Goal: Check status: Check status

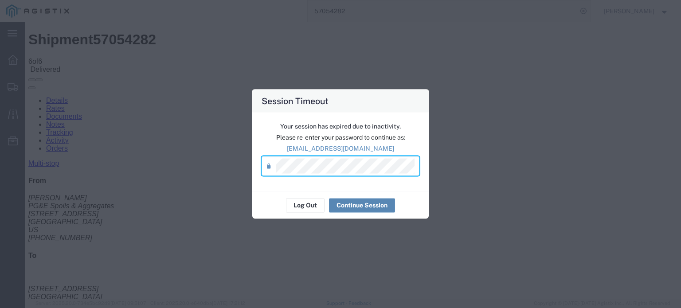
click at [347, 205] on button "Continue Session" at bounding box center [362, 205] width 66 height 14
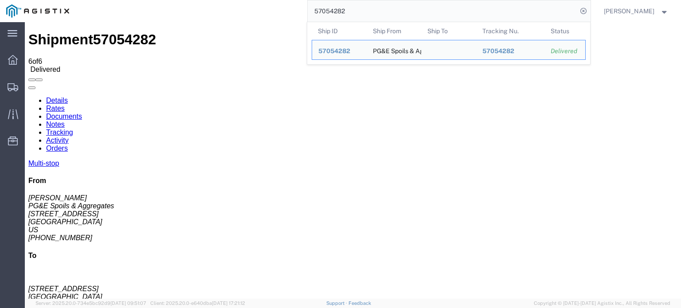
drag, startPoint x: 359, startPoint y: 10, endPoint x: 322, endPoint y: 19, distance: 38.4
click at [322, 19] on input "57054282" at bounding box center [443, 10] width 270 height 21
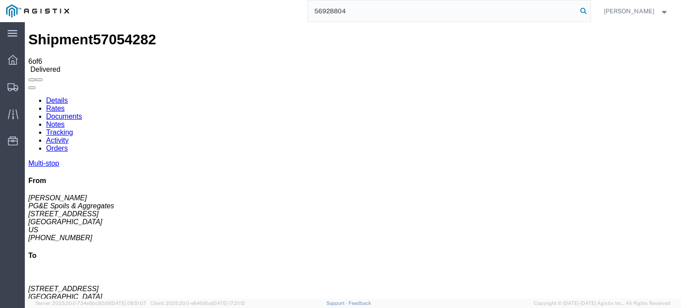
type input "56928804"
click at [584, 11] on icon at bounding box center [584, 11] width 12 height 12
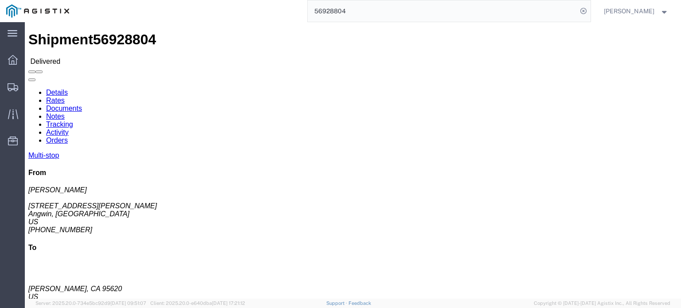
click link "Documents"
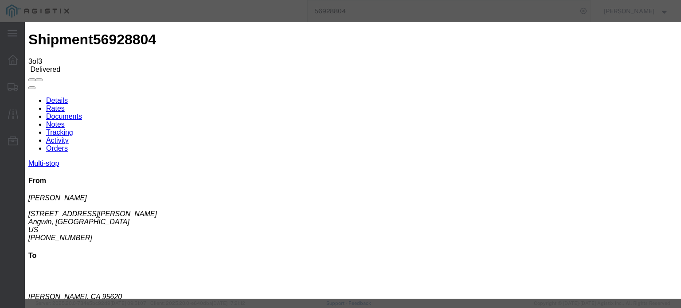
type input "C:\fakepath\The_20251013_0001.pdf"
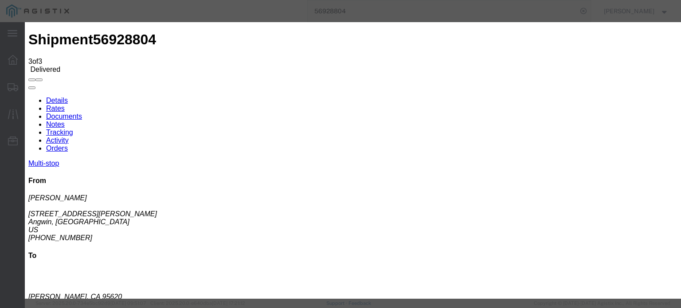
select select
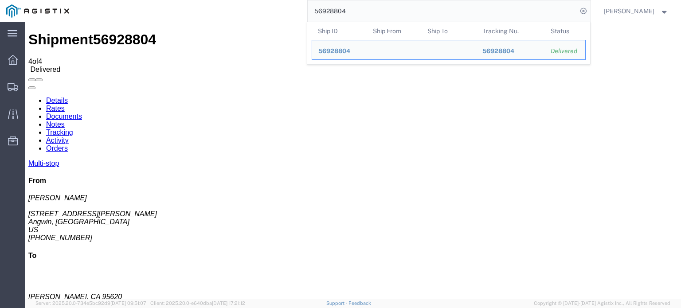
drag, startPoint x: 357, startPoint y: 7, endPoint x: 317, endPoint y: 17, distance: 41.3
click at [317, 17] on input "56928804" at bounding box center [443, 10] width 270 height 21
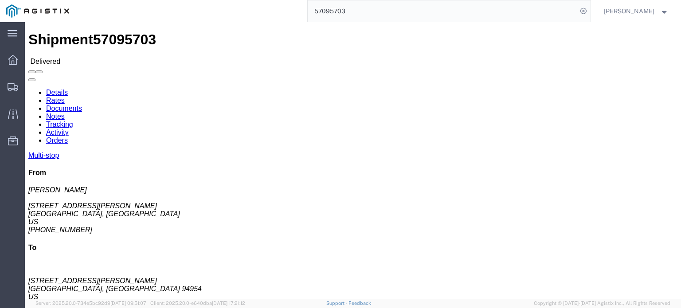
click link "Documents"
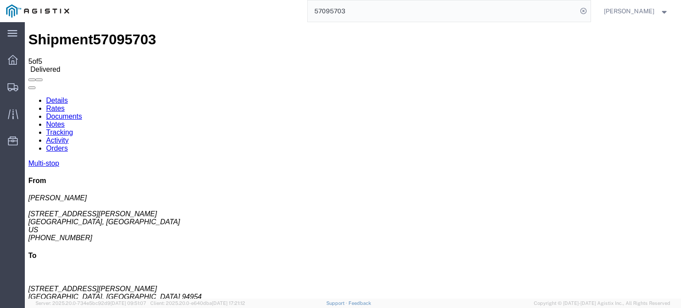
click at [28, 97] on icon at bounding box center [28, 97] width 0 height 0
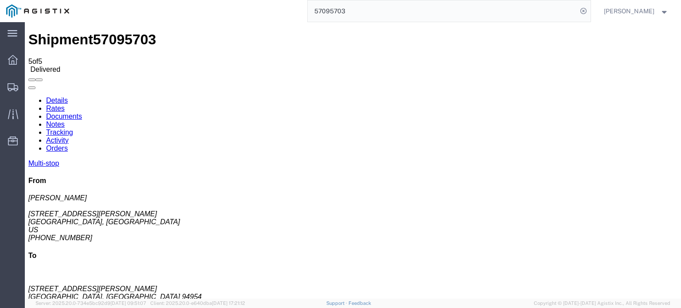
click at [73, 129] on link "Tracking" at bounding box center [59, 133] width 27 height 8
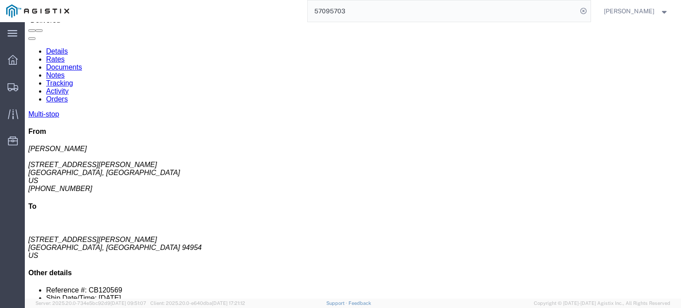
scroll to position [34, 0]
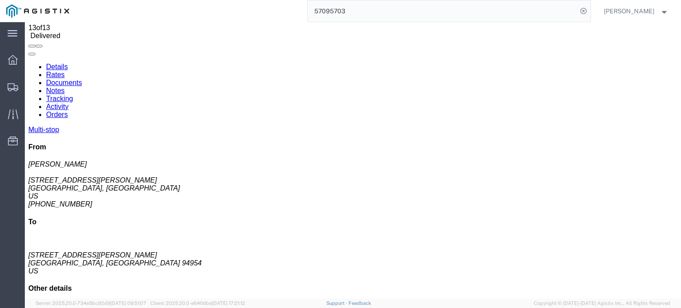
click at [65, 87] on link "Notes" at bounding box center [55, 91] width 19 height 8
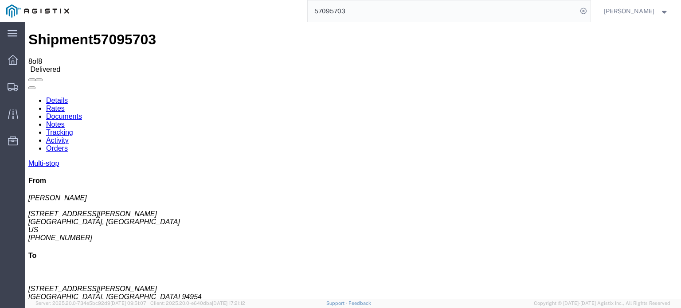
click at [350, 9] on input "57095703" at bounding box center [443, 10] width 270 height 21
type input "57095125"
